Goal: Find specific page/section: Find specific page/section

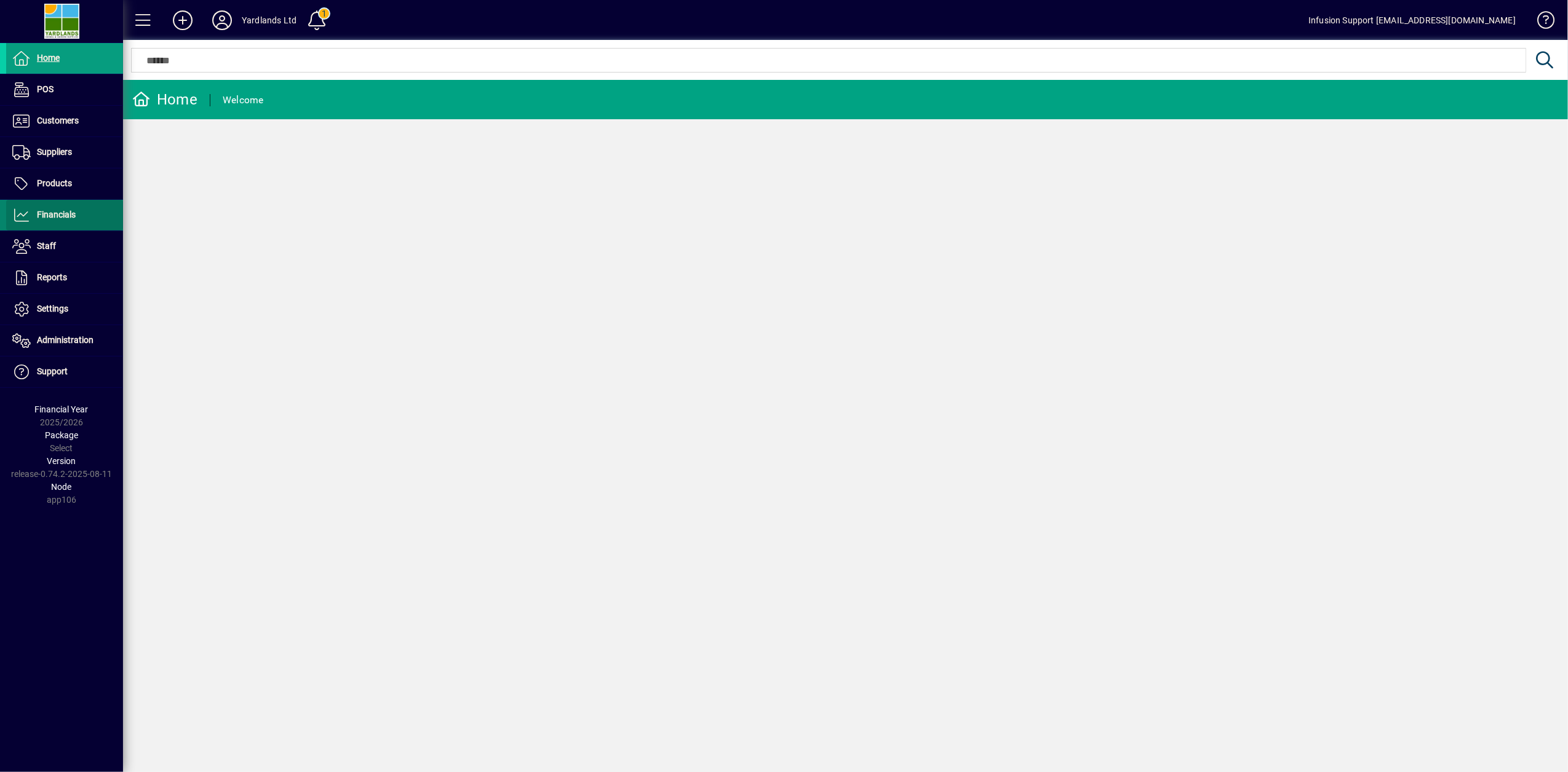
click at [37, 214] on span "Financials" at bounding box center [55, 215] width 38 height 10
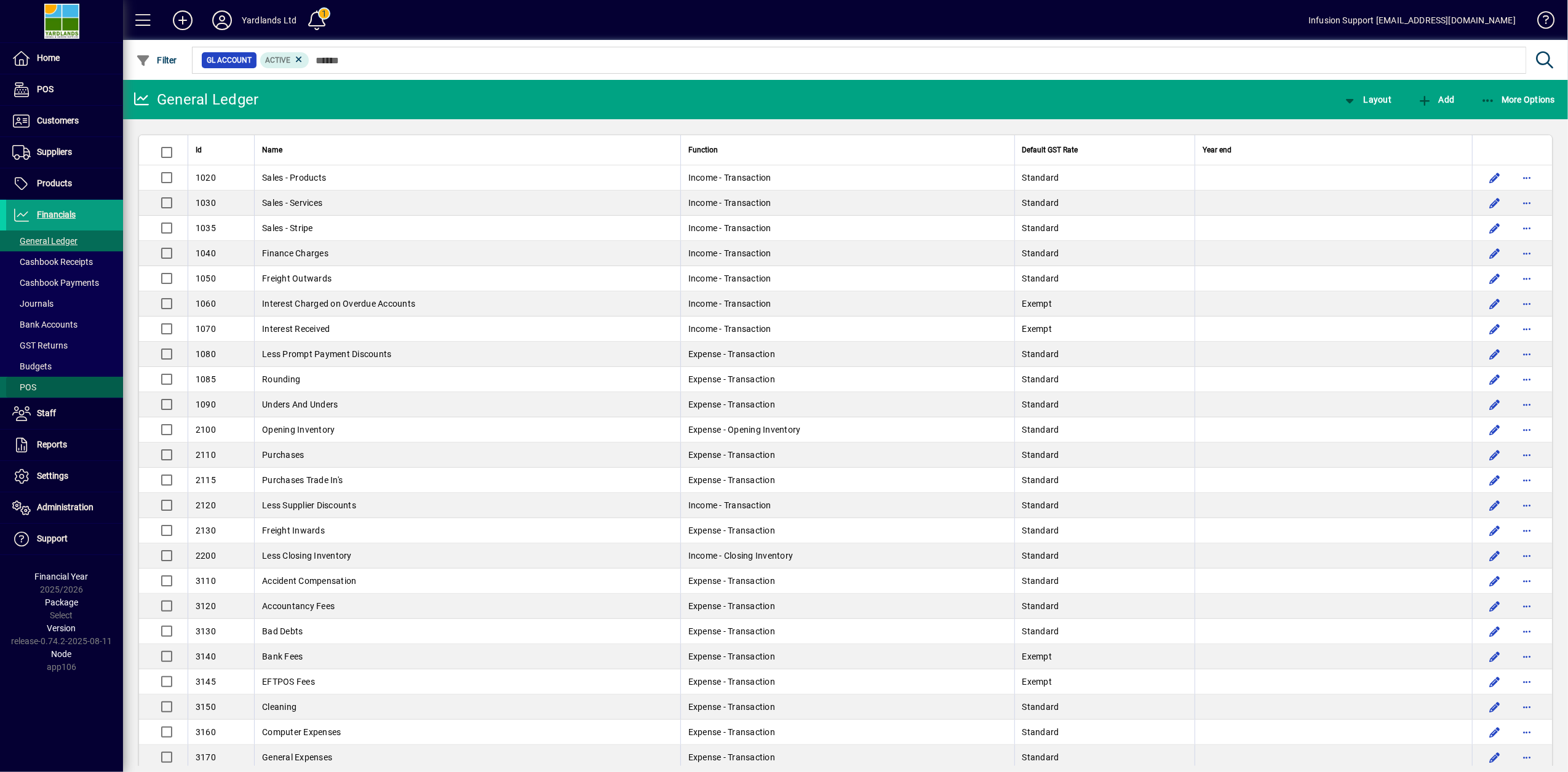
click at [24, 394] on span "POS" at bounding box center [22, 388] width 30 height 13
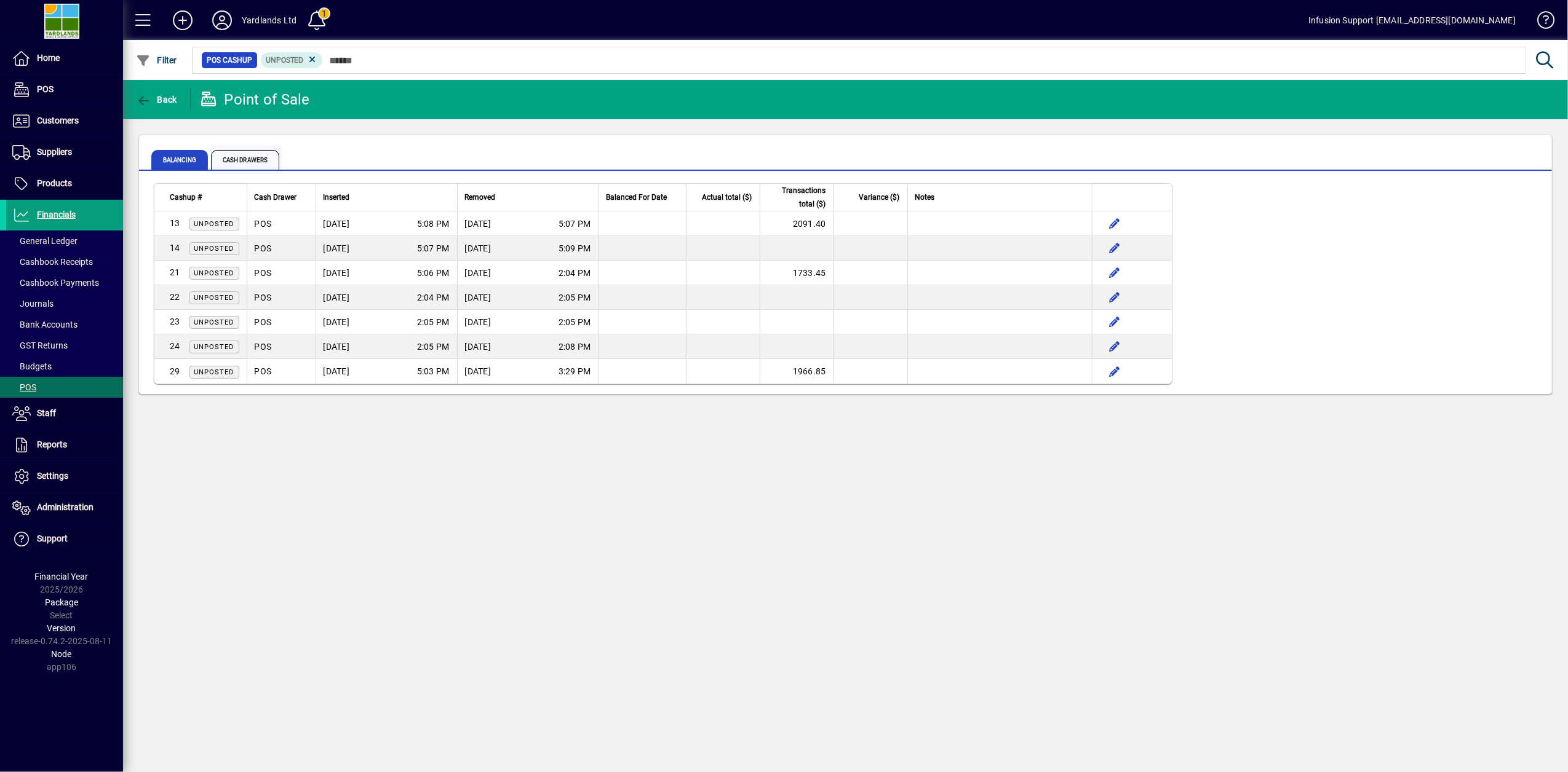
click at [241, 155] on span "Cash Drawers" at bounding box center [245, 159] width 68 height 20
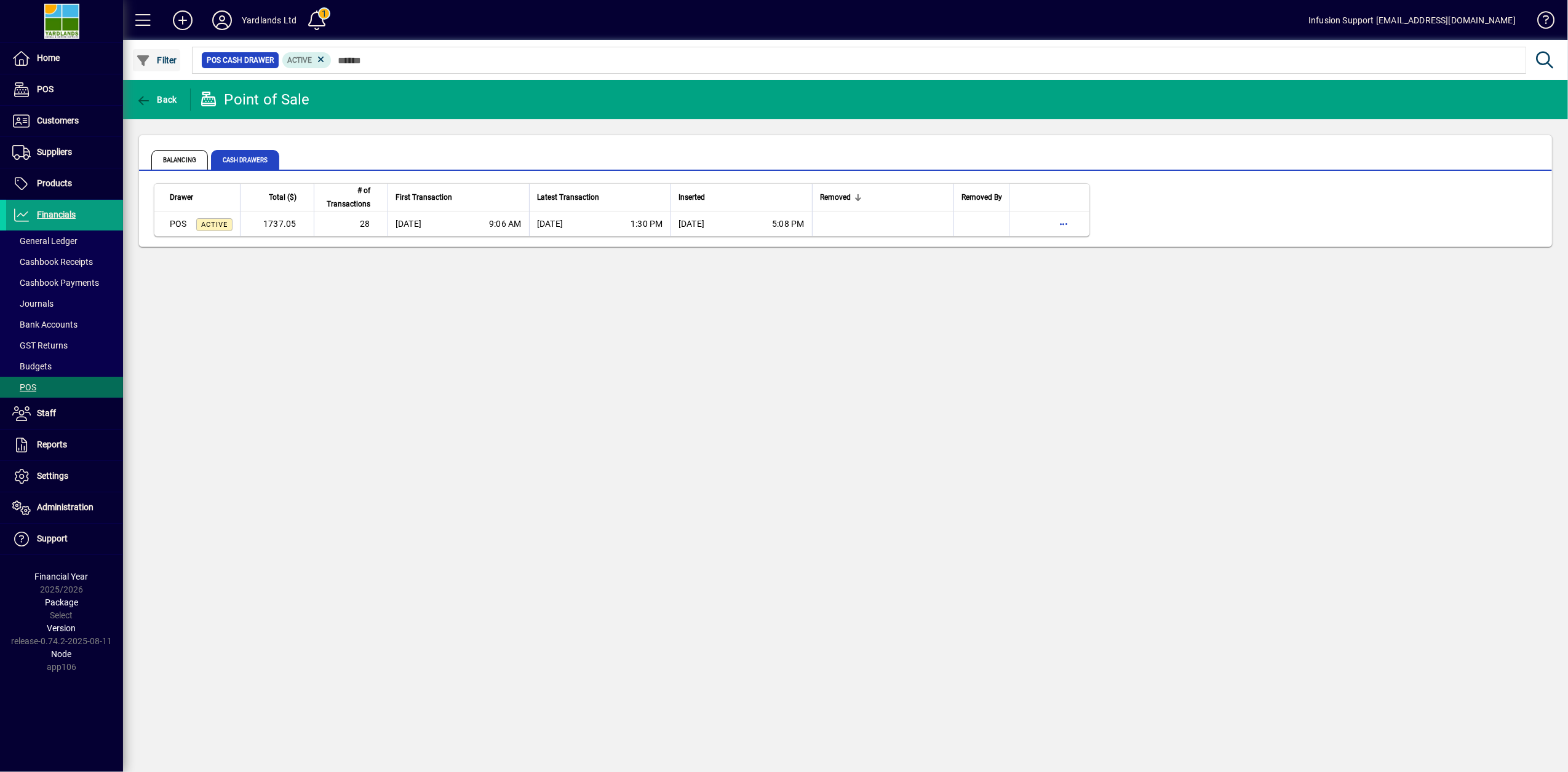
click at [158, 58] on span "Filter" at bounding box center [157, 60] width 41 height 10
click at [157, 102] on li "Name" at bounding box center [202, 101] width 160 height 15
click at [154, 52] on span "button" at bounding box center [157, 61] width 48 height 30
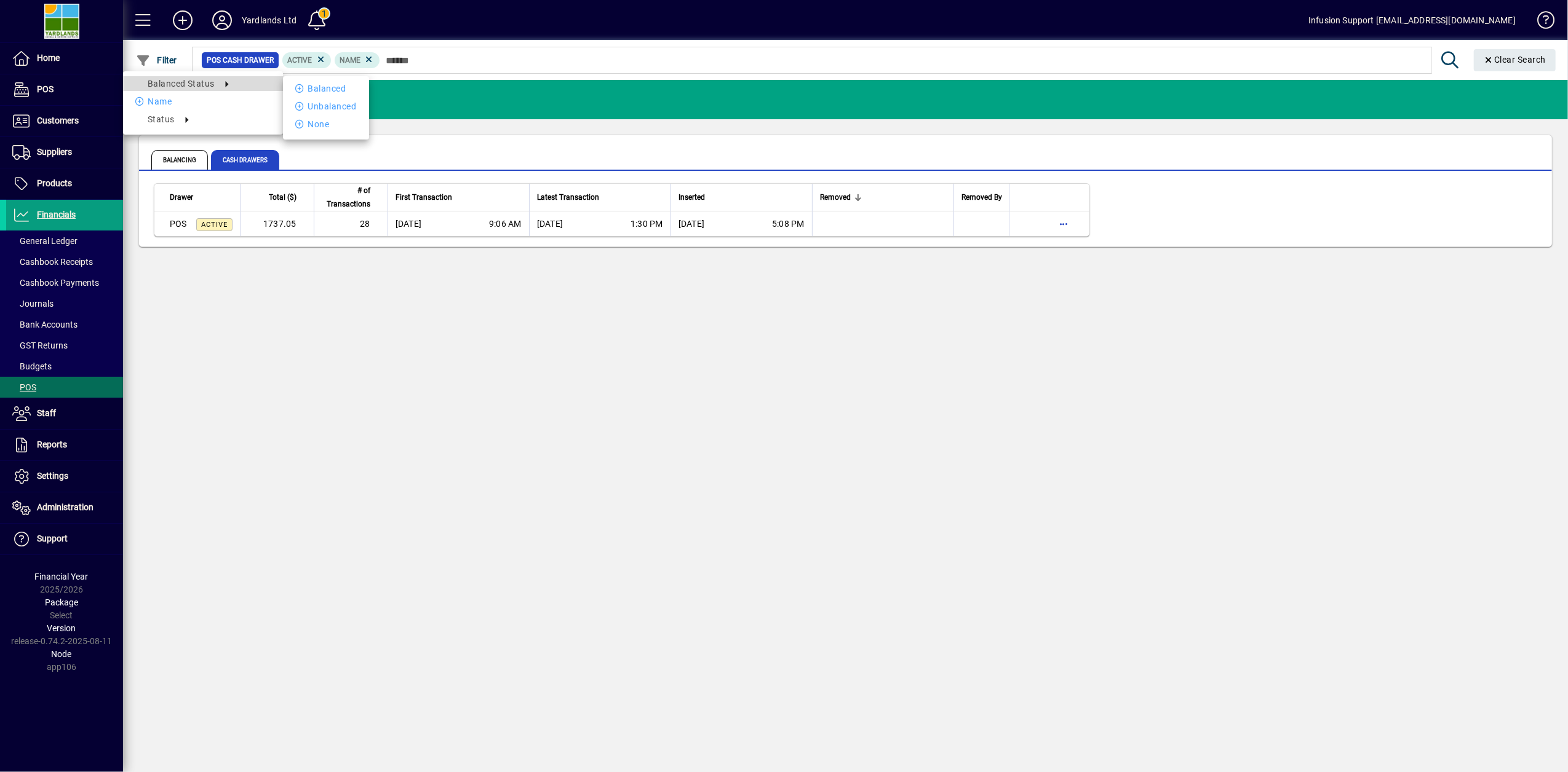
click at [186, 84] on span "Balanced Status" at bounding box center [182, 83] width 67 height 10
click at [333, 106] on li "Unbalanced" at bounding box center [326, 107] width 86 height 15
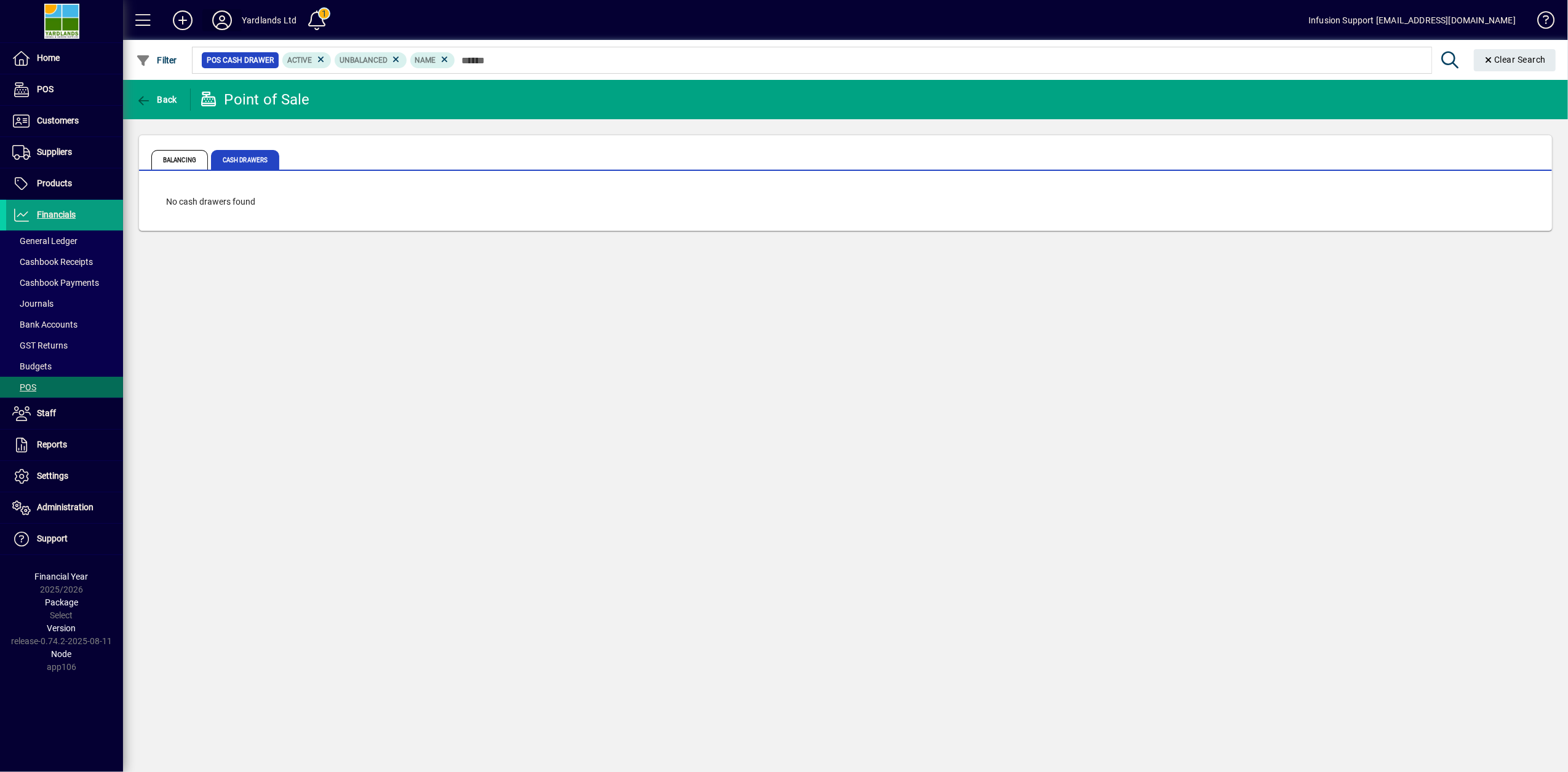
click at [219, 25] on icon at bounding box center [222, 20] width 24 height 20
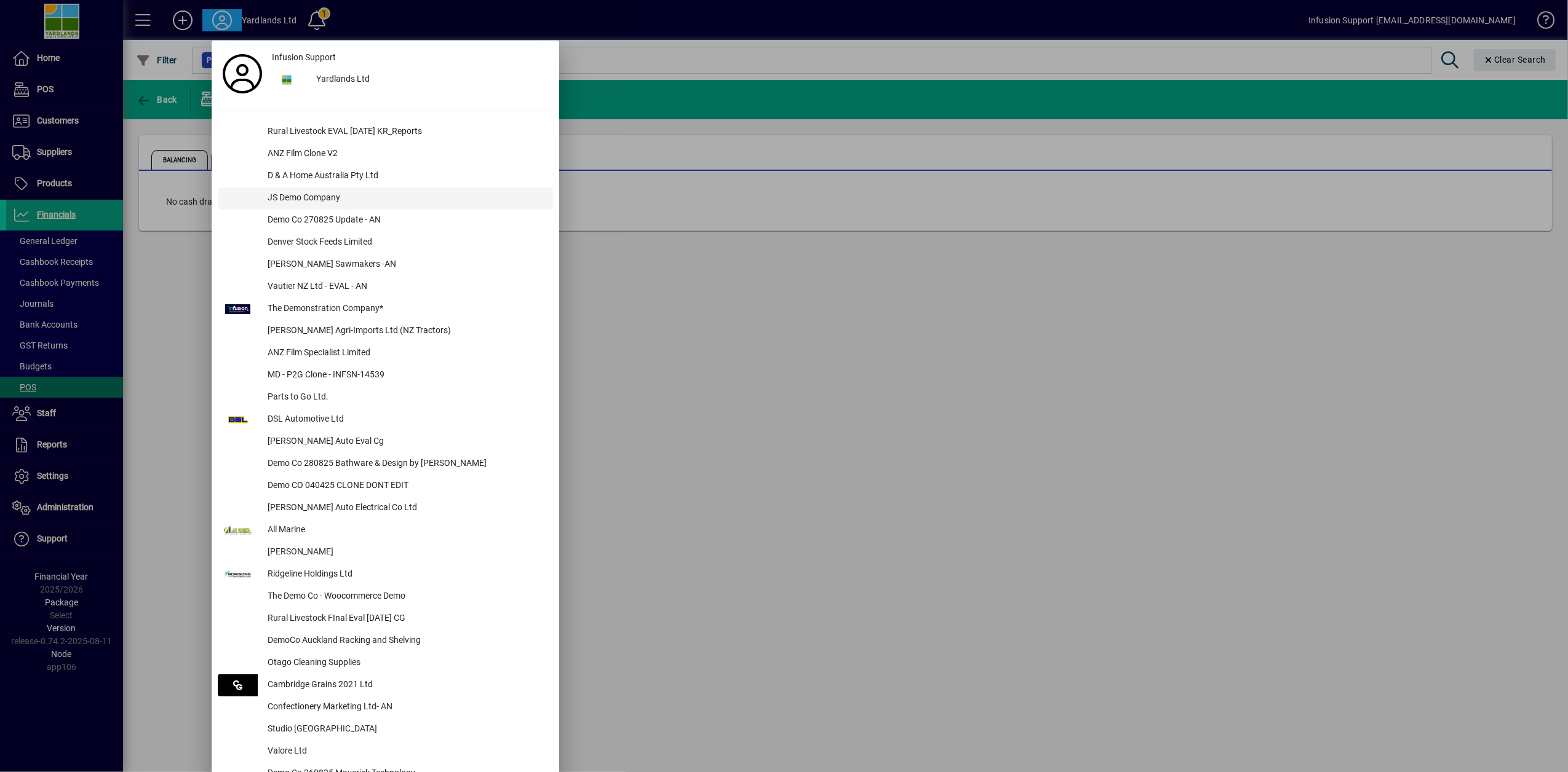
click at [286, 198] on div "JS Demo Company" at bounding box center [405, 199] width 295 height 22
